Goal: Find specific page/section: Find specific page/section

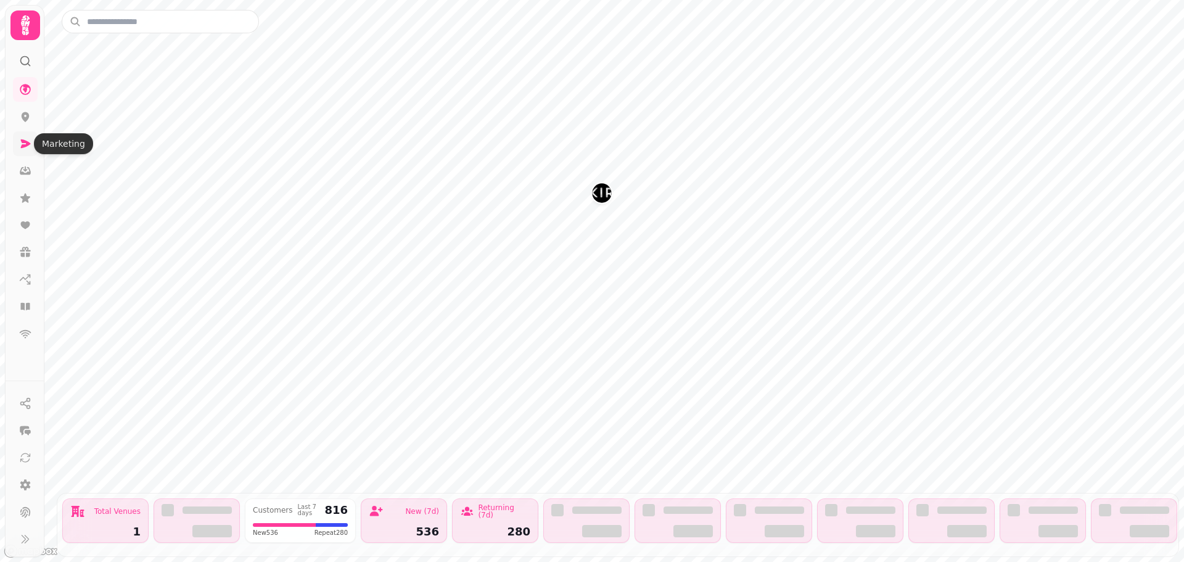
click at [30, 148] on icon at bounding box center [25, 143] width 12 height 12
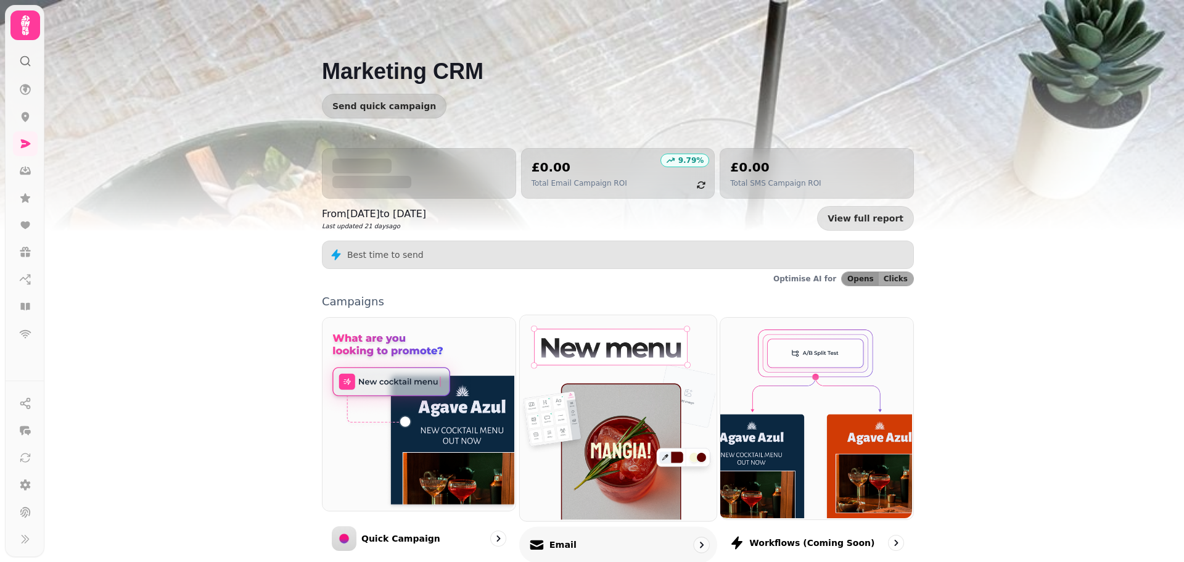
click at [628, 464] on img at bounding box center [616, 416] width 197 height 205
